Goal: Check status

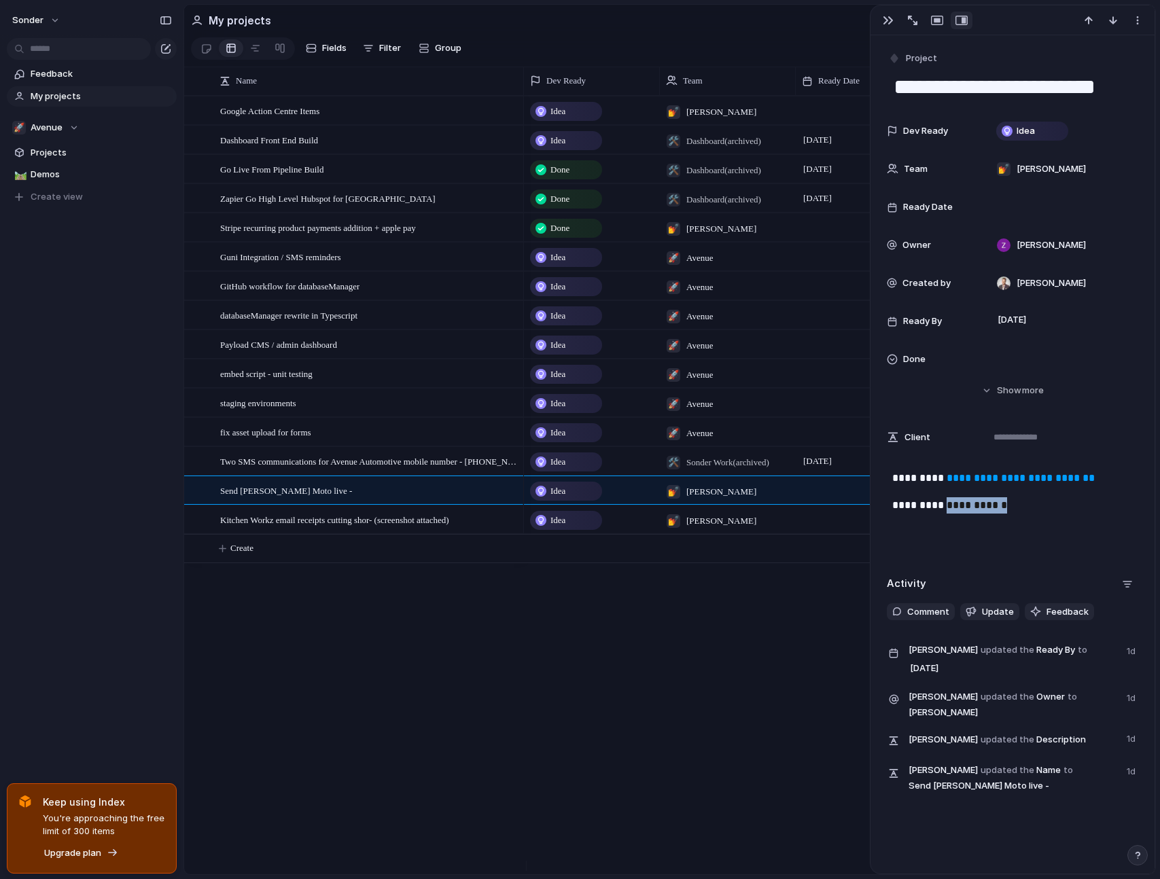
click at [737, 663] on div "Idea 💅 [PERSON_NAME] [PERSON_NAME] [PERSON_NAME] Idea 🛠️ Dashboard (archived) […" at bounding box center [839, 485] width 631 height 779
click at [508, 499] on div at bounding box center [506, 492] width 23 height 18
click at [578, 499] on div "Idea" at bounding box center [565, 491] width 69 height 16
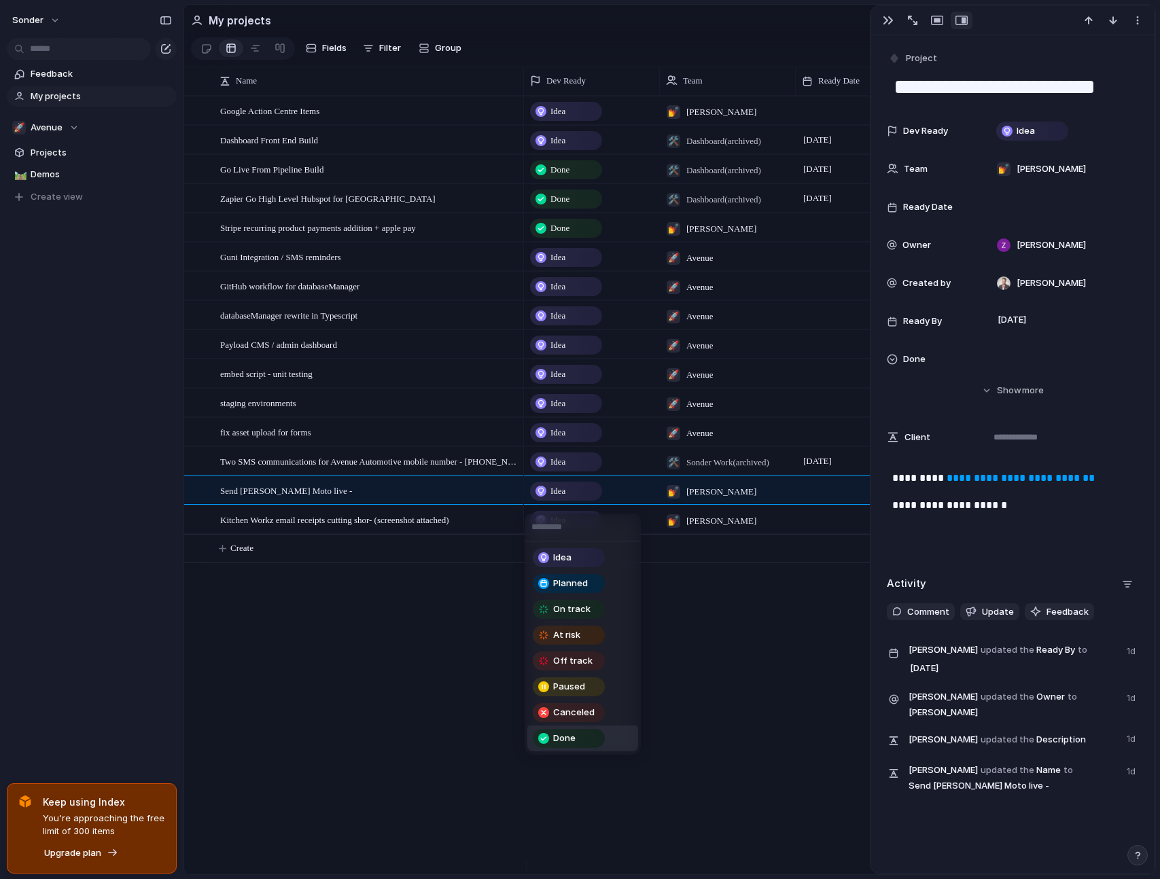
click at [588, 741] on div "Done" at bounding box center [568, 739] width 69 height 16
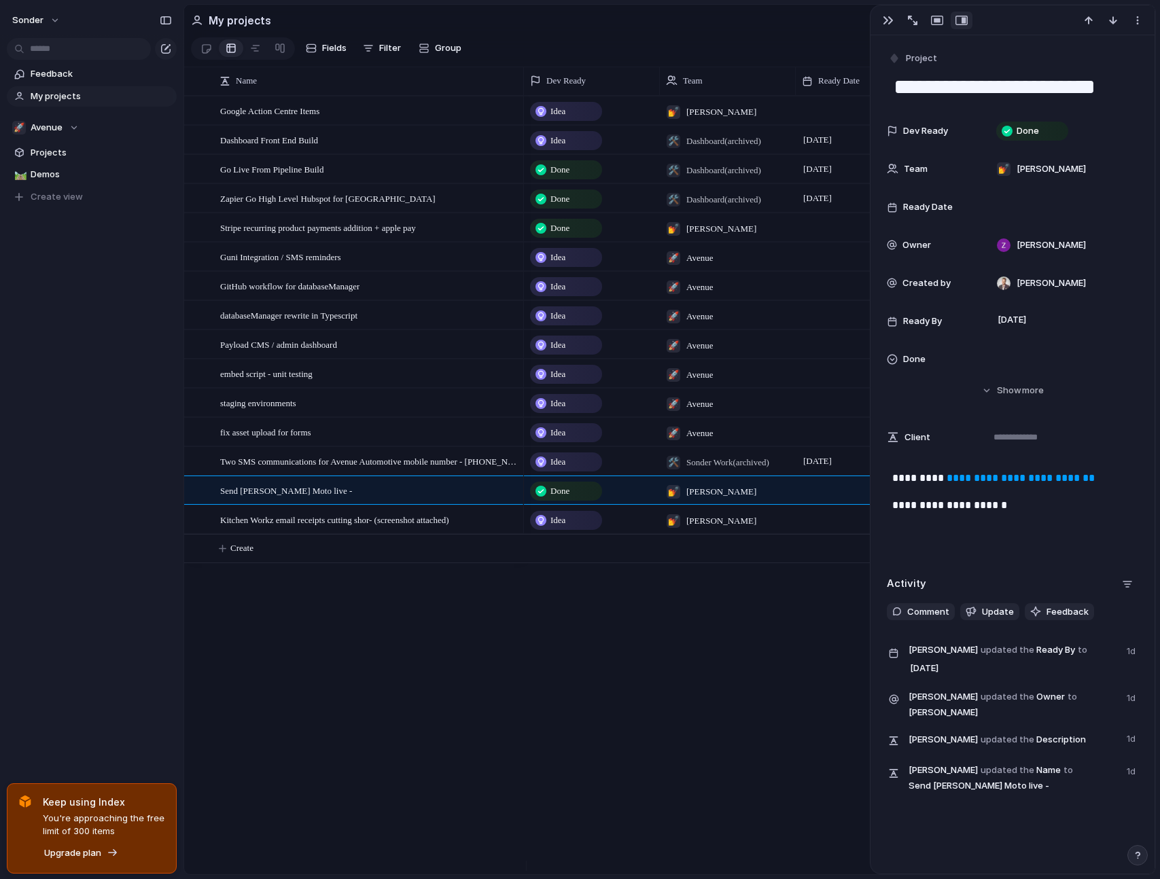
click at [535, 623] on div "Idea 💅 [PERSON_NAME] [PERSON_NAME] [PERSON_NAME] Idea 🛠️ Dashboard (archived) […" at bounding box center [839, 485] width 631 height 779
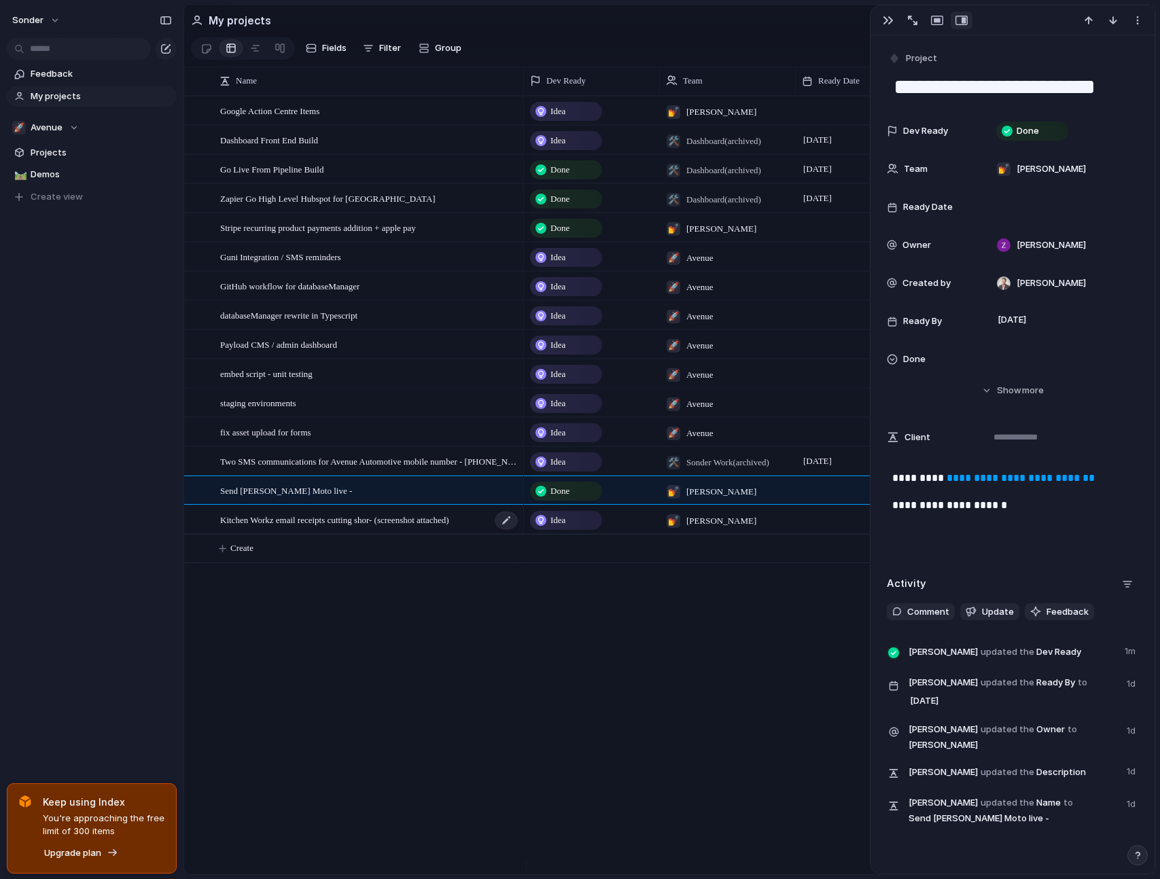
click at [362, 534] on div "Kitchen Workz email receipts cutting shor- (screenshot attached)" at bounding box center [369, 520] width 299 height 28
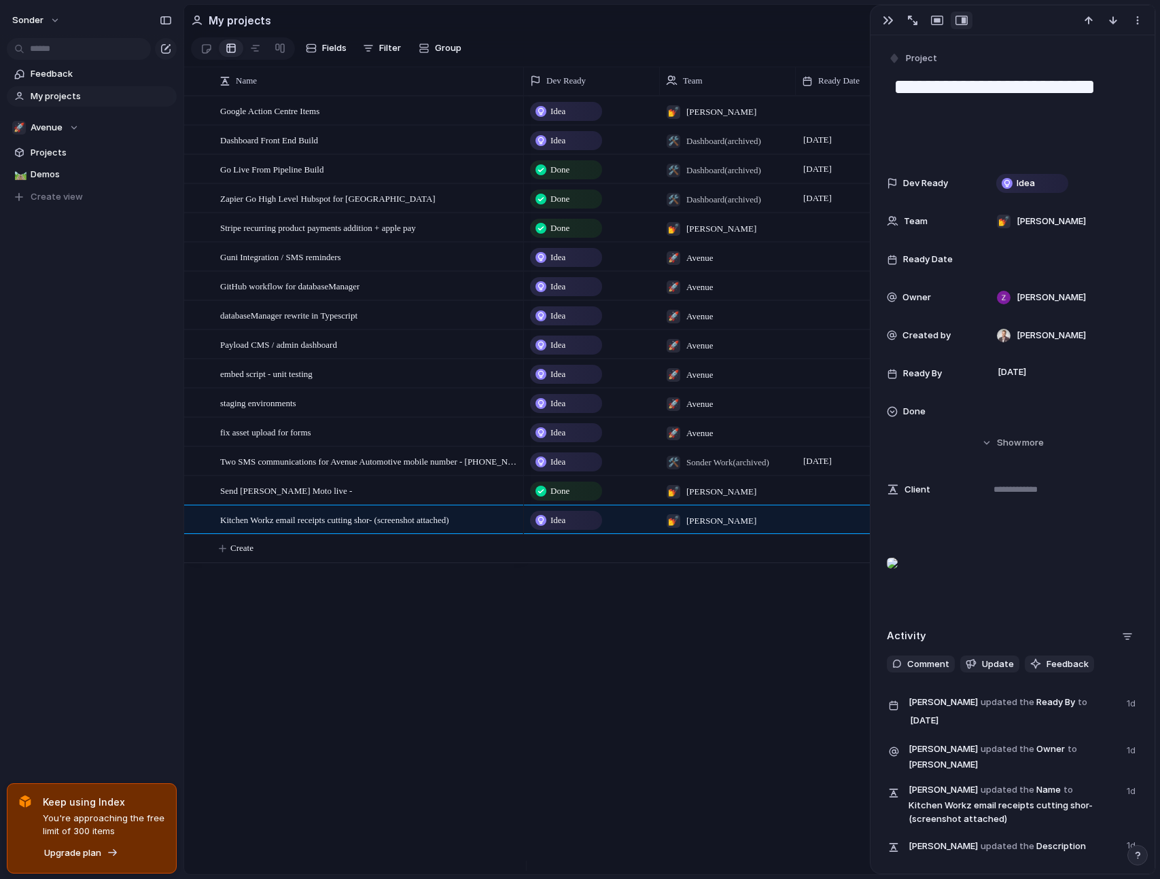
click at [572, 619] on div "Idea 💅 [PERSON_NAME] [PERSON_NAME] [PERSON_NAME] Idea 🛠️ Dashboard (archived) […" at bounding box center [839, 485] width 631 height 779
click at [392, 570] on div "Google Action Centre Items Dashboard Front End Build Go Live From Pipeline Buil…" at bounding box center [669, 485] width 971 height 779
click at [464, 617] on div "Google Action Centre Items Dashboard Front End Build Go Live From Pipeline Buil…" at bounding box center [669, 485] width 971 height 779
